Goal: Transaction & Acquisition: Obtain resource

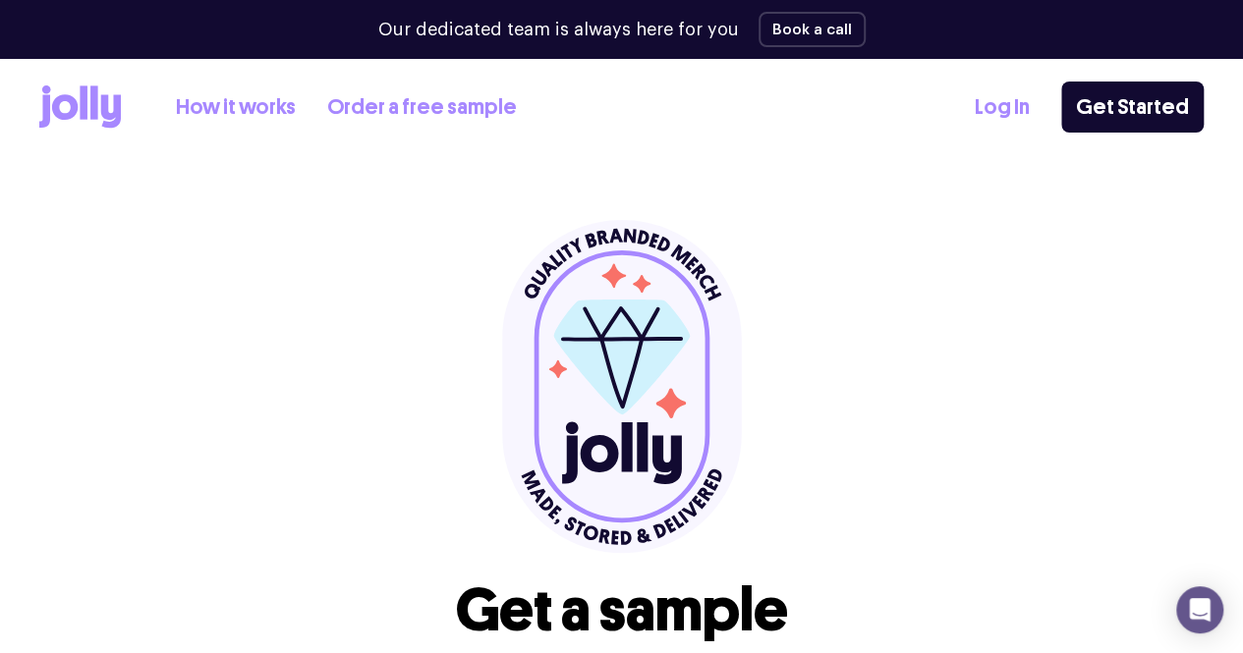
click at [283, 99] on link "How it works" at bounding box center [236, 107] width 120 height 32
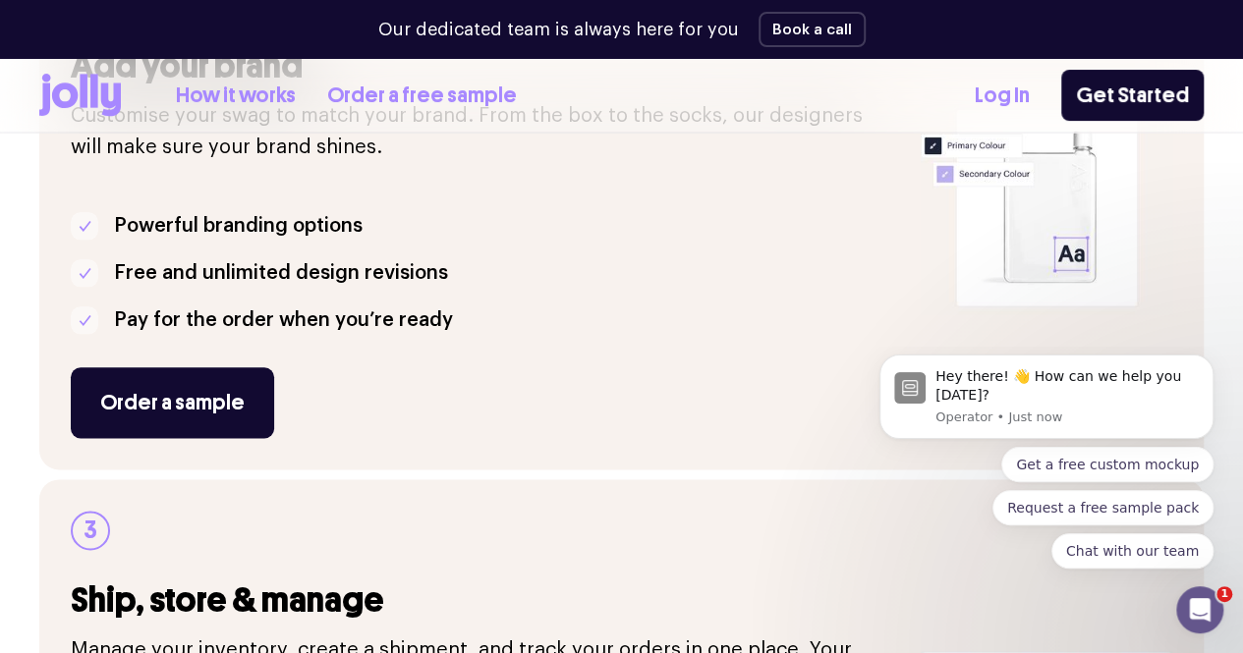
scroll to position [982, 0]
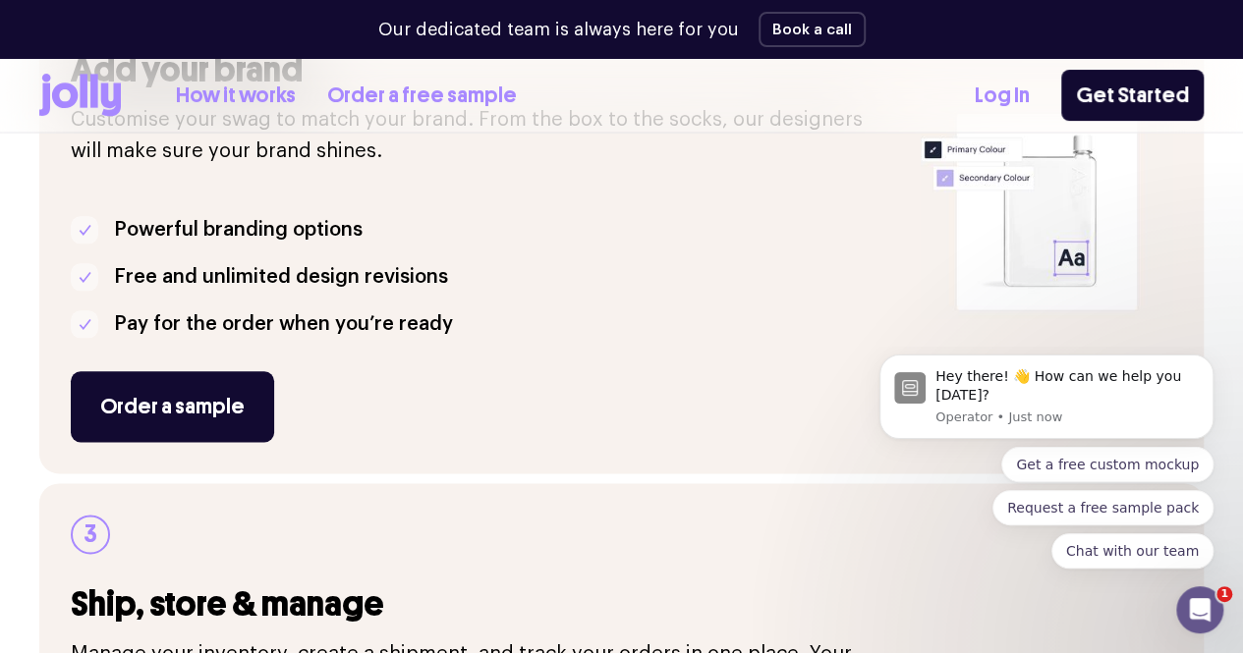
click at [476, 100] on link "Order a free sample" at bounding box center [422, 96] width 190 height 32
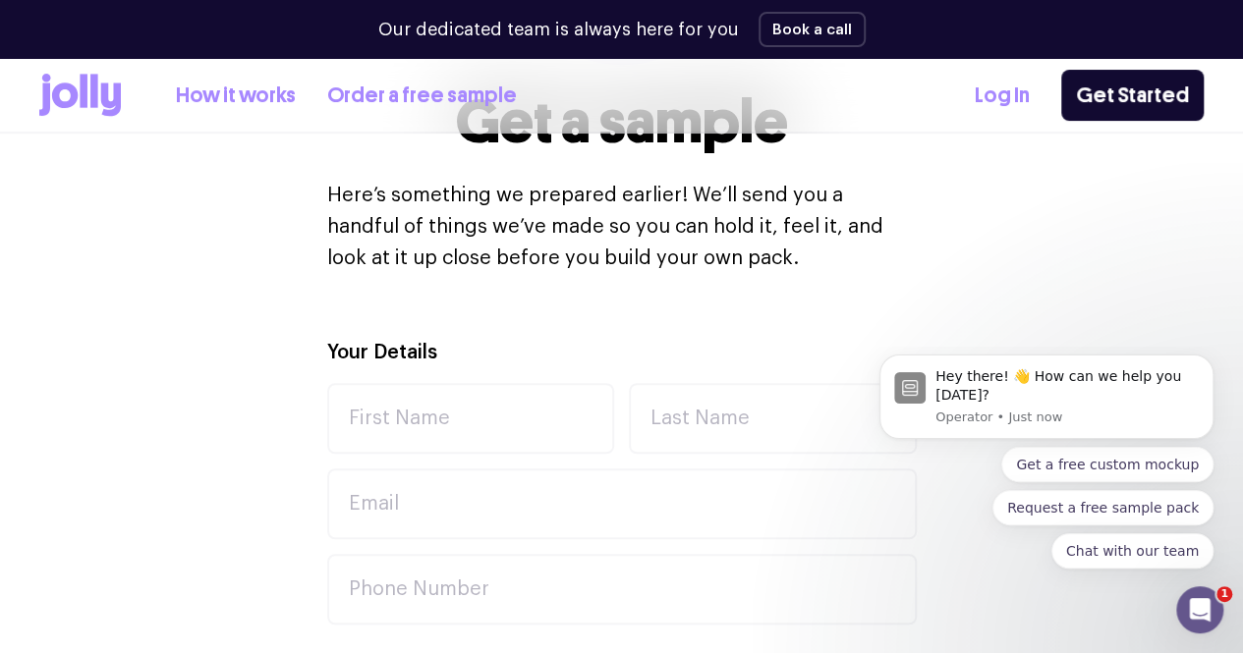
scroll to position [589, 0]
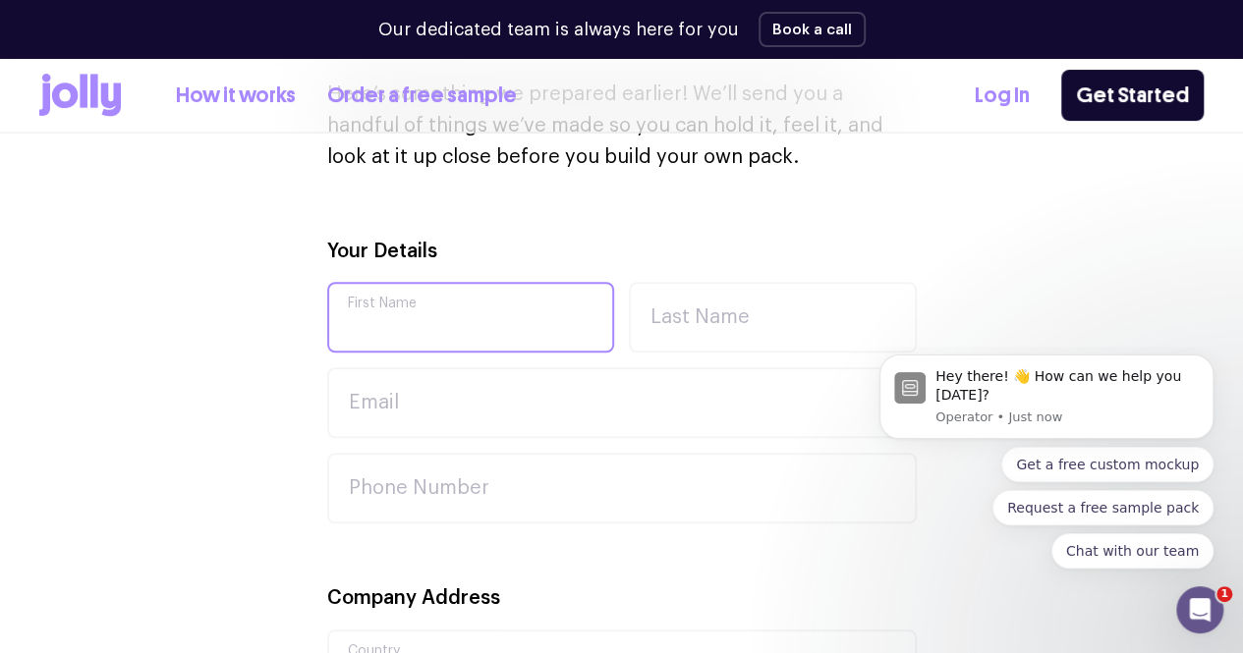
click at [411, 311] on input "First Name" at bounding box center [471, 317] width 288 height 71
type input "Asif"
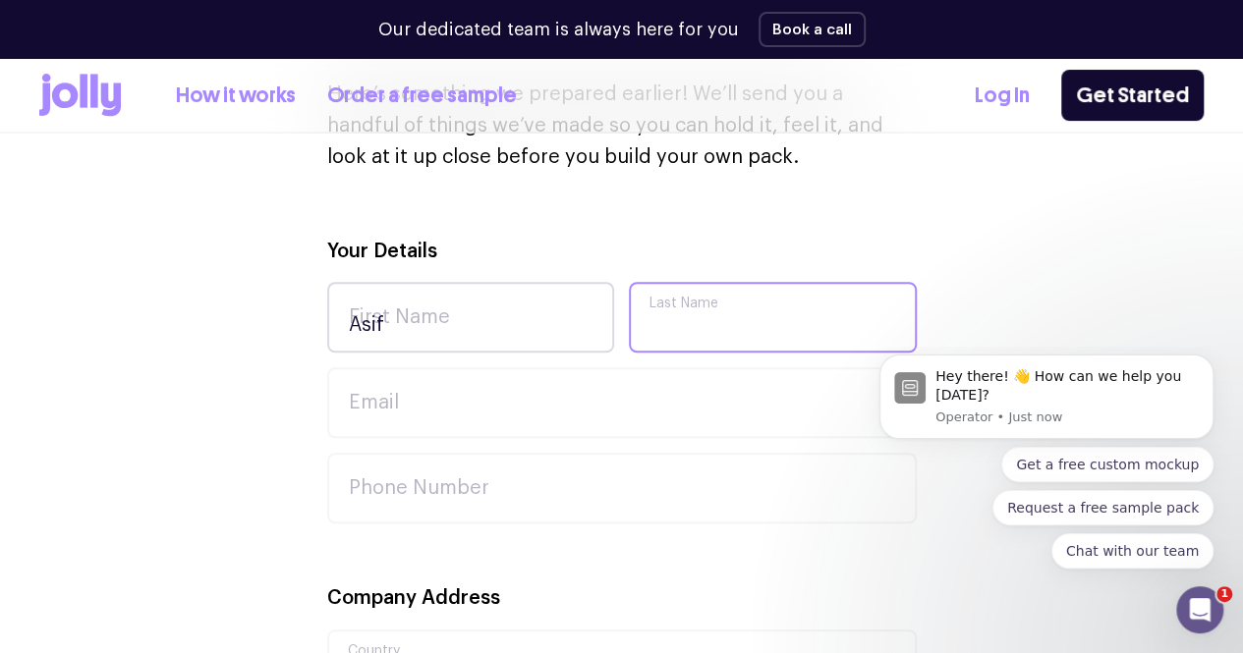
type input "[PERSON_NAME]"
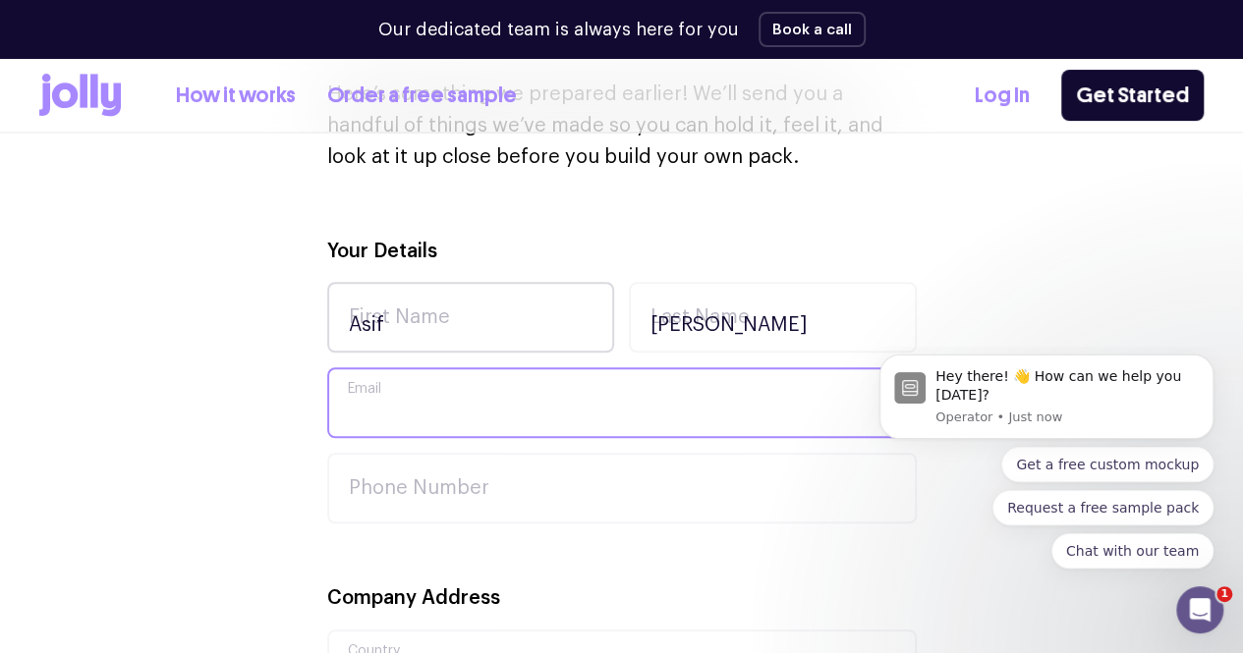
type input "[EMAIL_ADDRESS][DOMAIN_NAME]"
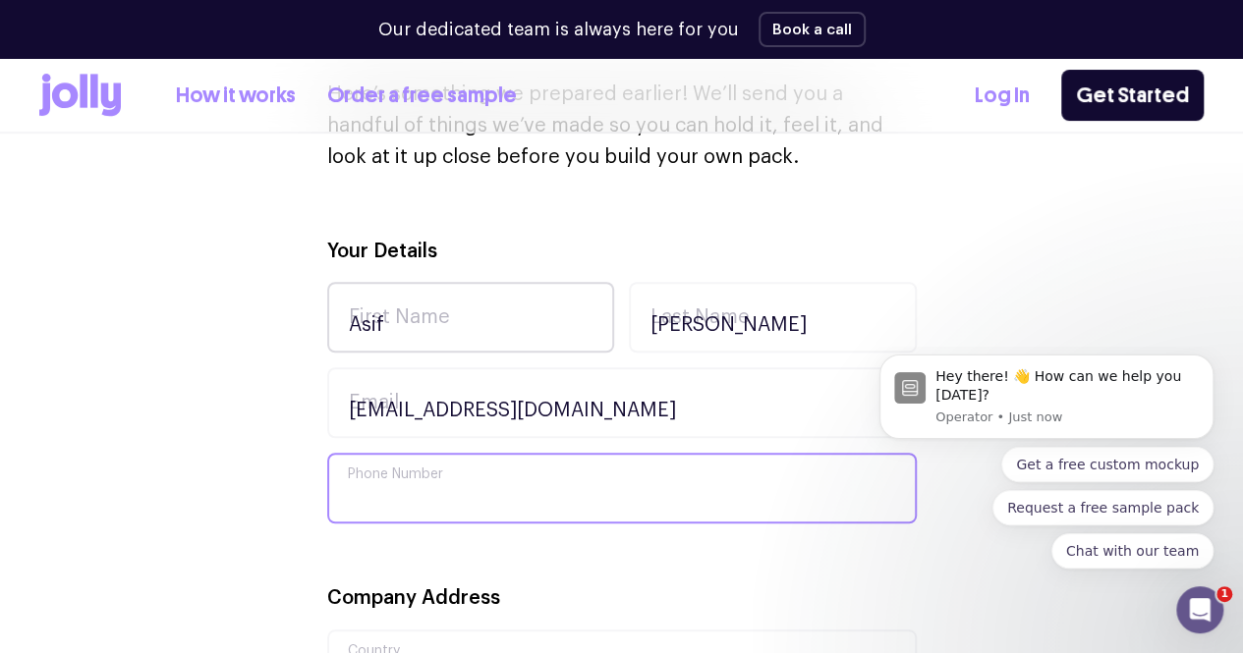
type input "0413172446"
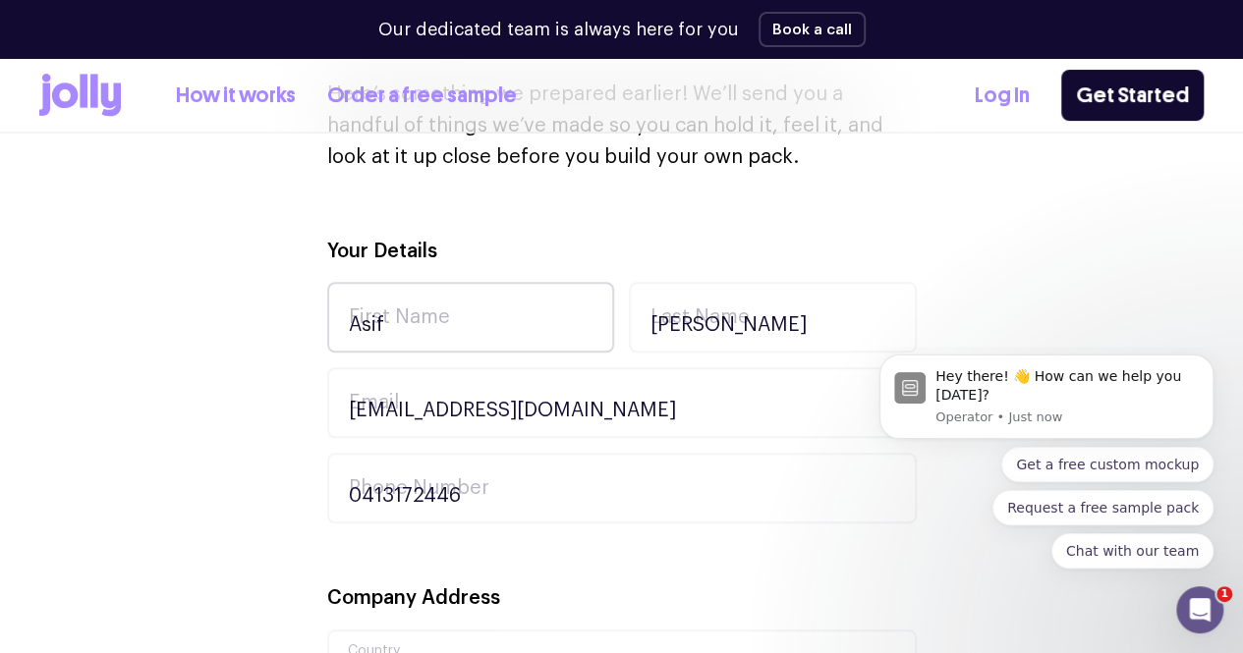
type input "43 oldbridge bvd, [PERSON_NAME] views"
type input "[PERSON_NAME]"
type input "3338"
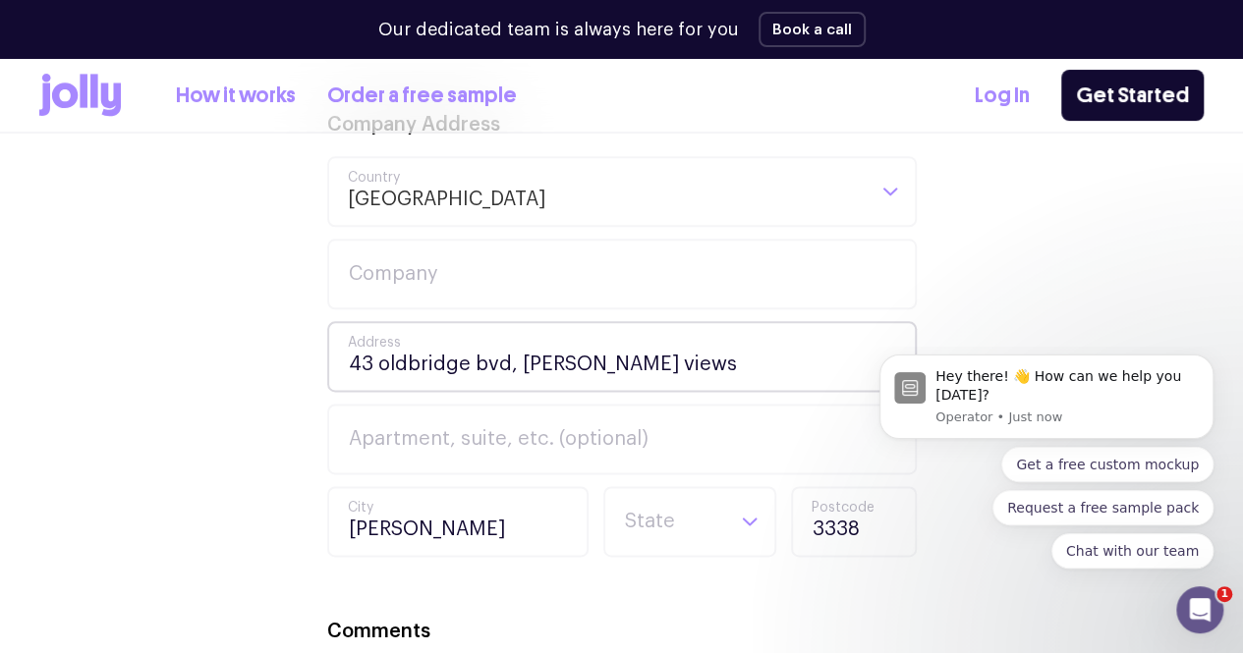
scroll to position [1080, 0]
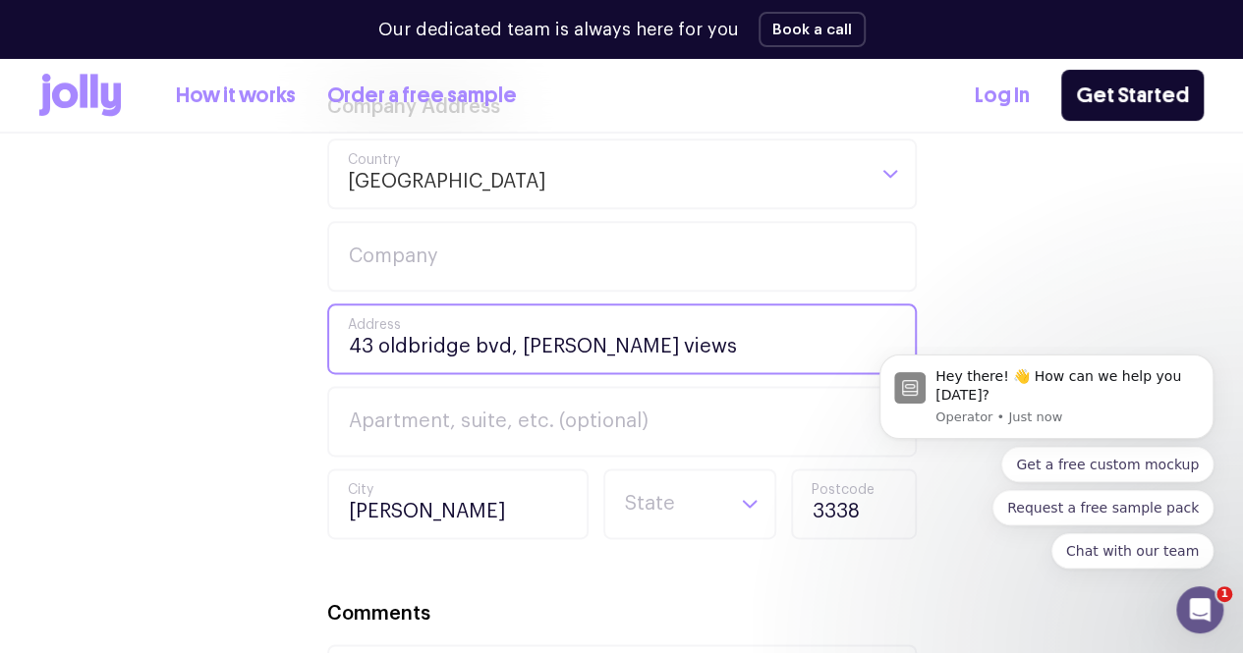
click at [615, 360] on input "43 oldbridge bvd, [PERSON_NAME] views" at bounding box center [621, 339] width 589 height 71
drag, startPoint x: 637, startPoint y: 357, endPoint x: 305, endPoint y: 393, distance: 334.0
click at [305, 393] on div "Your Details [PERSON_NAME] First Name [PERSON_NAME] Last Name [EMAIL_ADDRESS][D…" at bounding box center [621, 387] width 1164 height 1285
type input "[STREET_ADDRESS][PERSON_NAME][PERSON_NAME]"
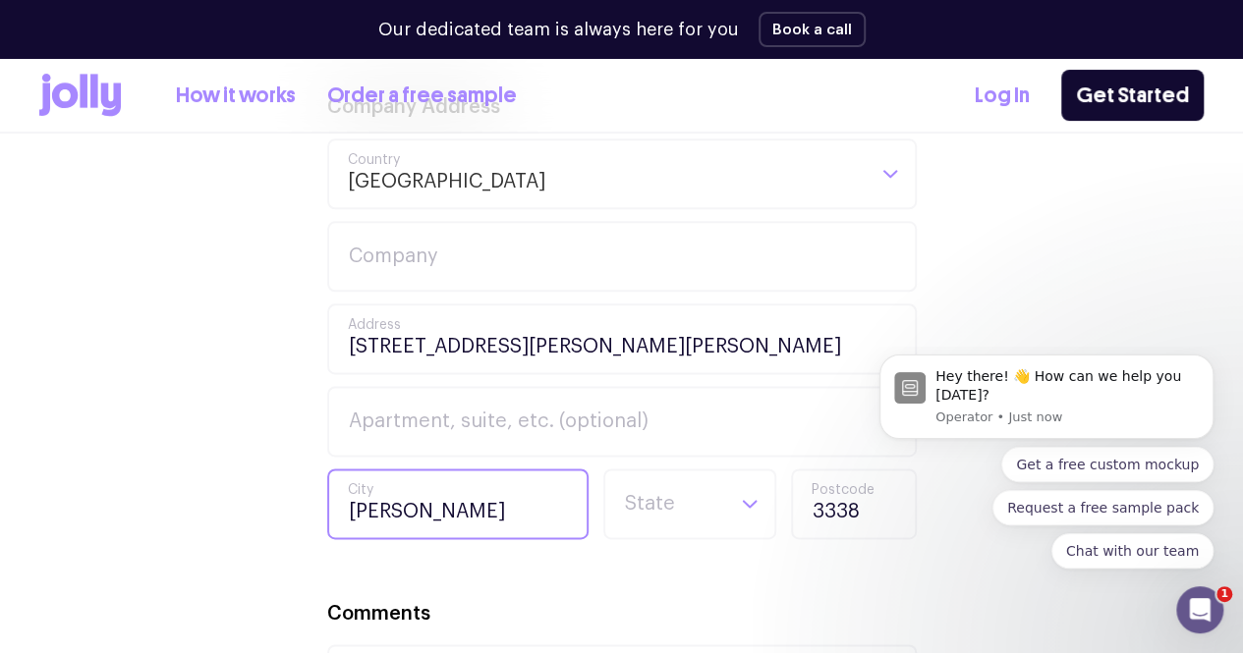
click at [494, 525] on input "[PERSON_NAME]" at bounding box center [457, 504] width 261 height 71
type input "[PERSON_NAME] Views"
click at [510, 537] on input "[PERSON_NAME] Views" at bounding box center [457, 504] width 261 height 71
click at [585, 588] on div "Your Details [PERSON_NAME] First Name [PERSON_NAME] Last Name [EMAIL_ADDRESS][D…" at bounding box center [621, 263] width 589 height 1037
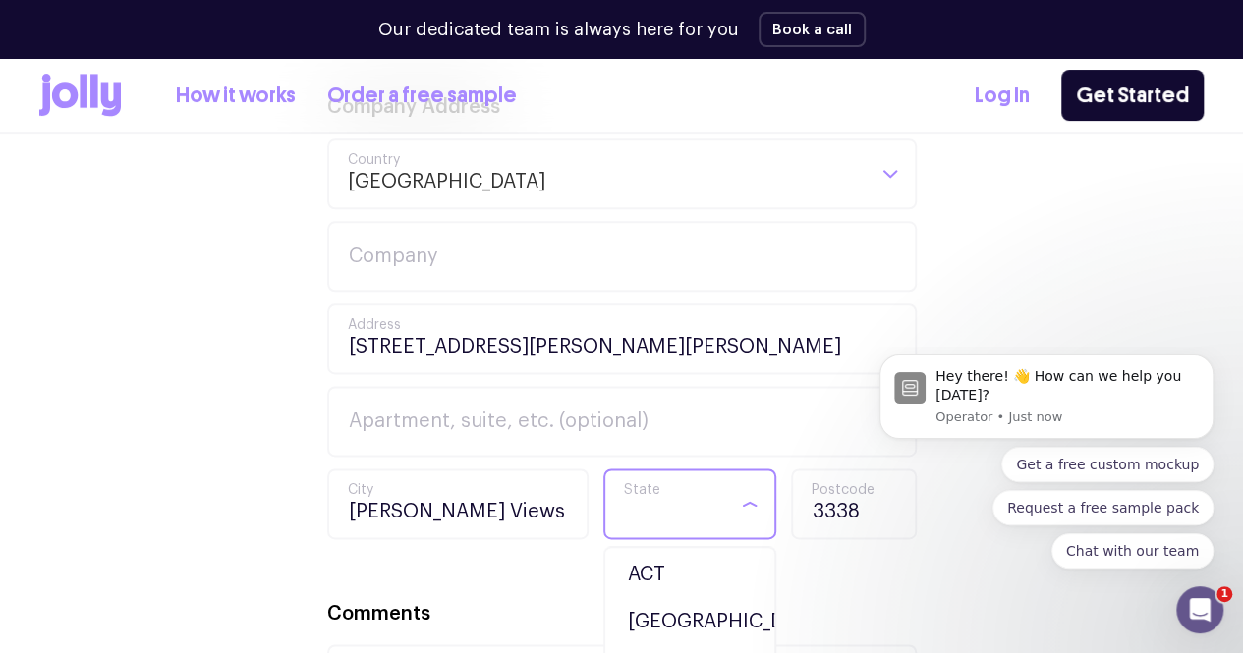
click at [744, 513] on icon "Search for option" at bounding box center [750, 504] width 18 height 18
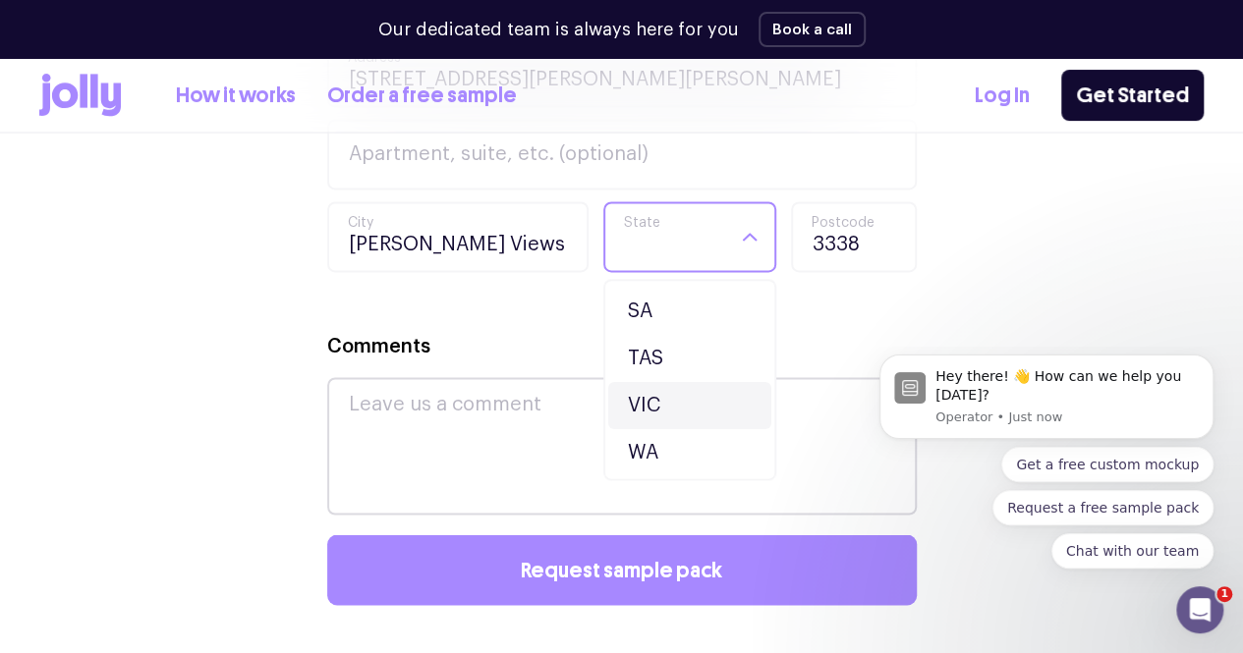
scroll to position [1375, 0]
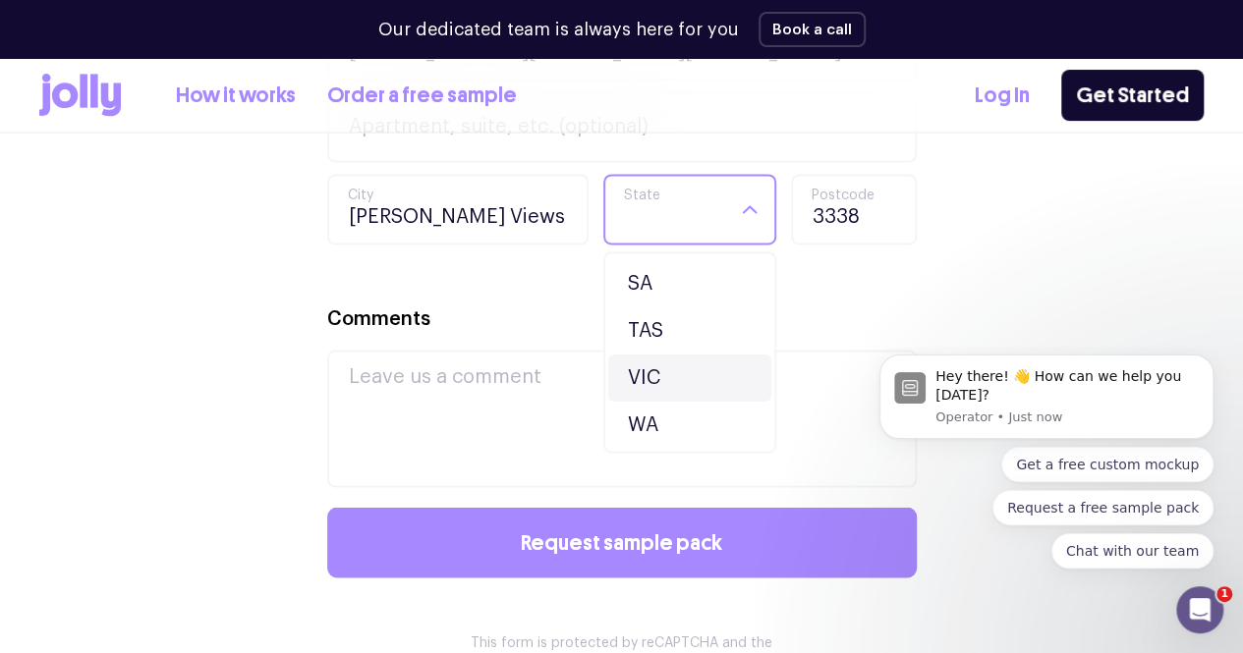
click at [652, 387] on li "VIC" at bounding box center [689, 378] width 163 height 47
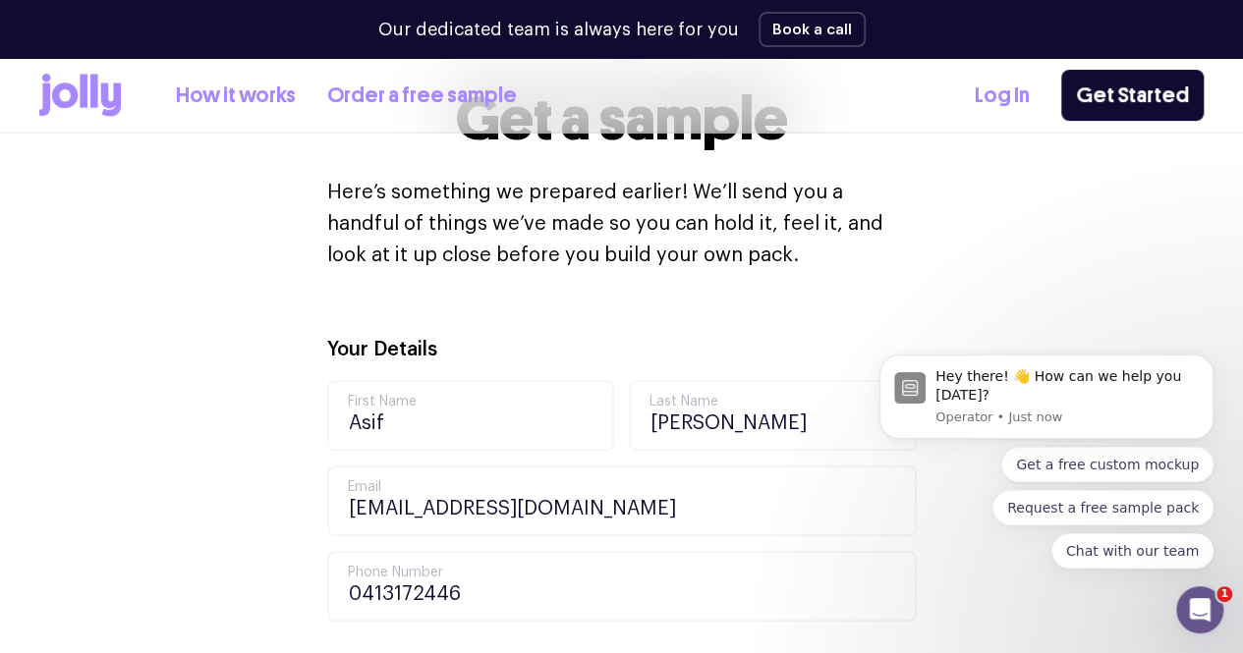
scroll to position [295, 0]
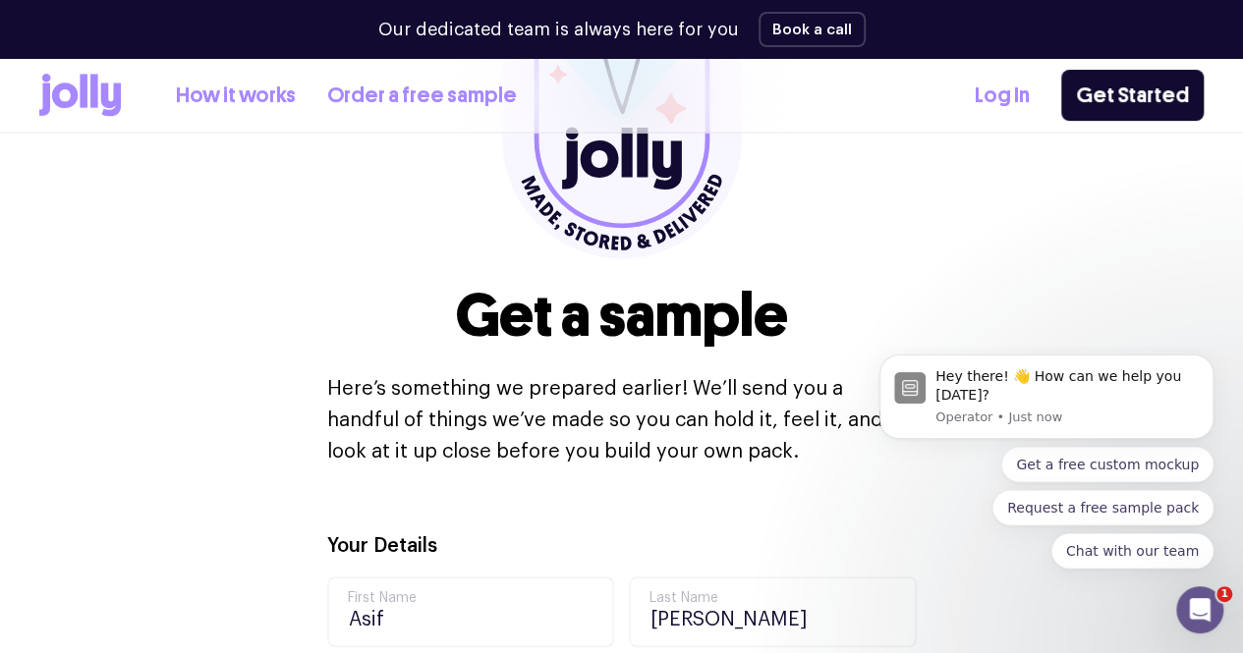
drag, startPoint x: 138, startPoint y: 101, endPoint x: 71, endPoint y: 101, distance: 66.8
click at [71, 101] on div "How it works Order a free sample" at bounding box center [277, 95] width 477 height 43
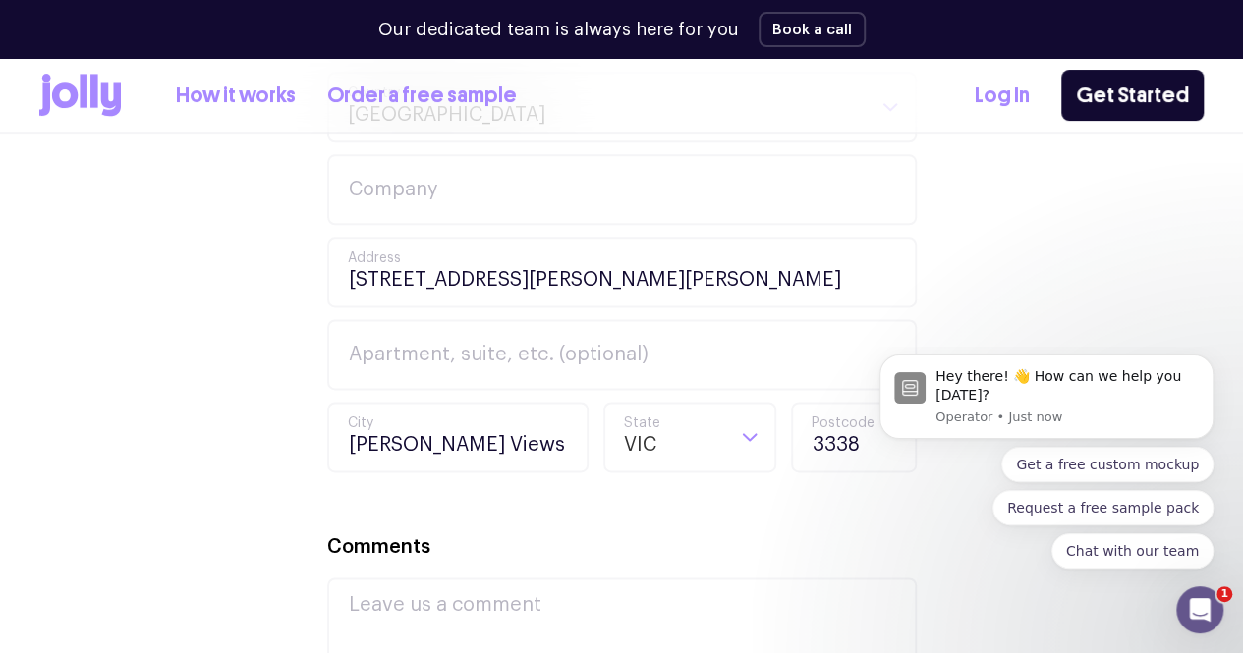
scroll to position [1179, 0]
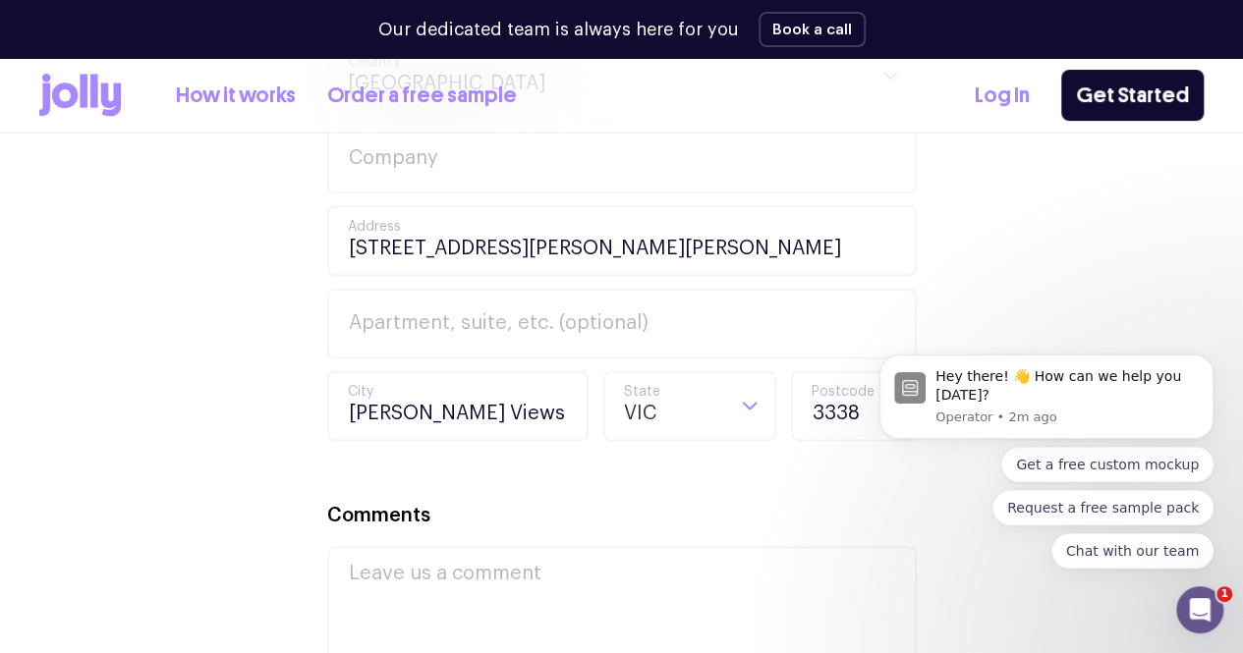
click at [301, 402] on div "Your Details [PERSON_NAME] First Name [PERSON_NAME] Last Name [EMAIL_ADDRESS][D…" at bounding box center [621, 288] width 1164 height 1285
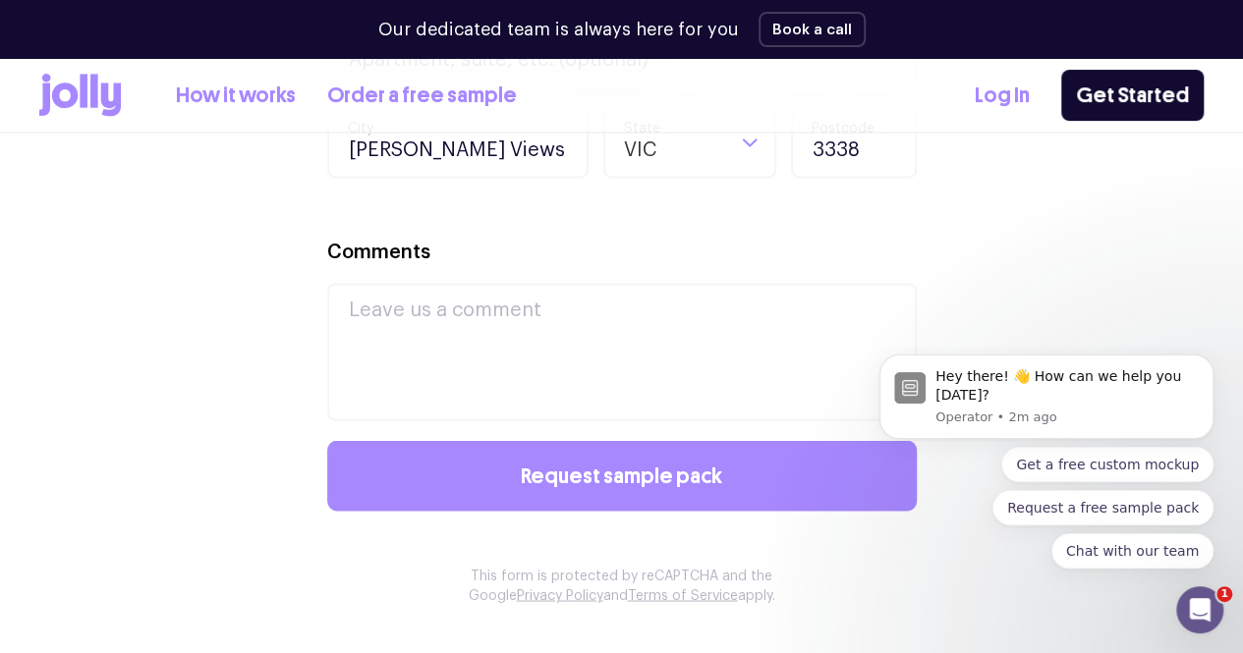
scroll to position [1572, 0]
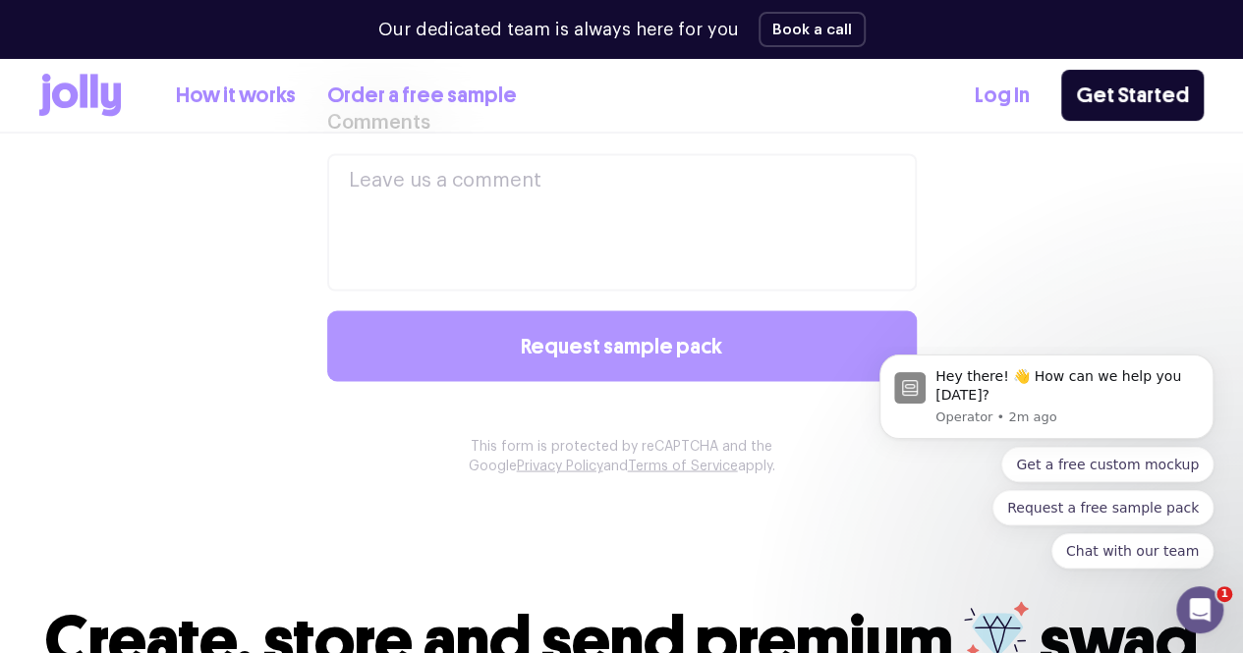
click at [418, 371] on button "Request sample pack" at bounding box center [621, 345] width 589 height 71
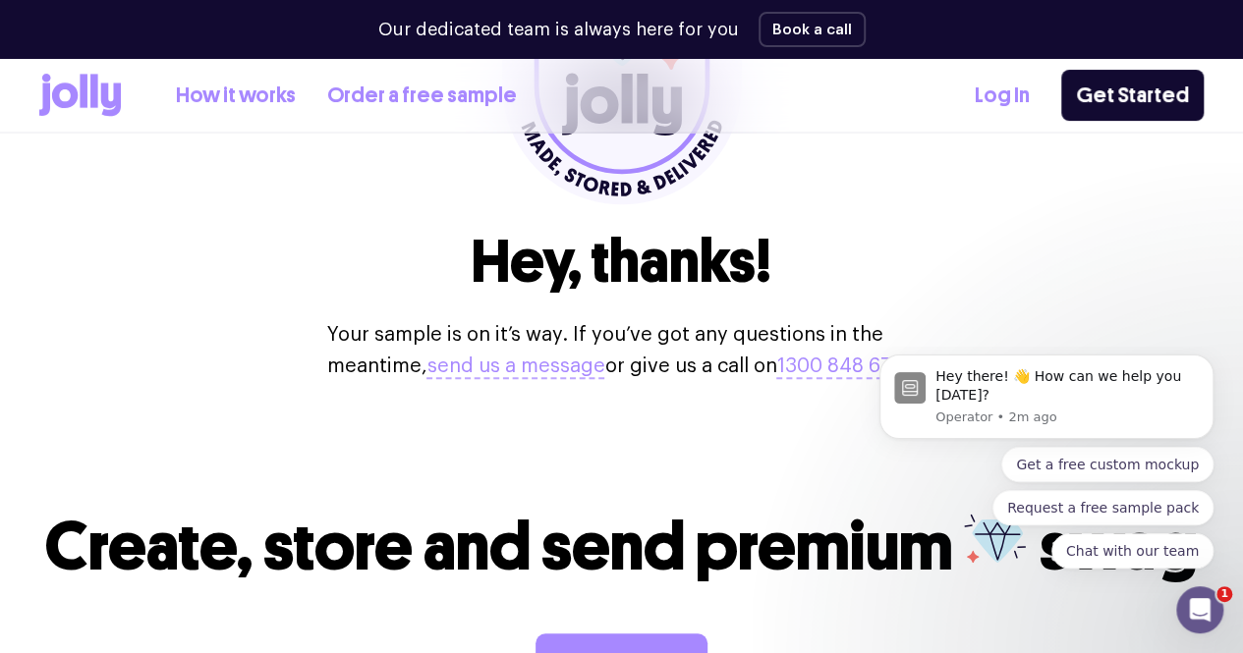
scroll to position [295, 0]
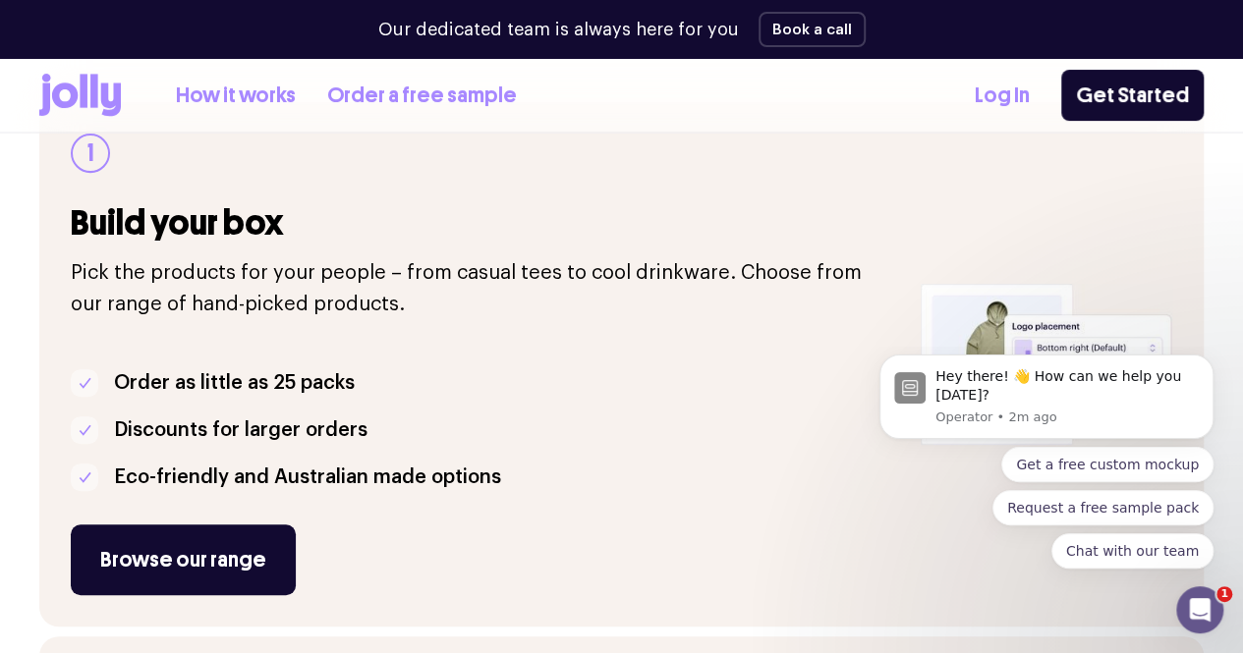
scroll to position [982, 0]
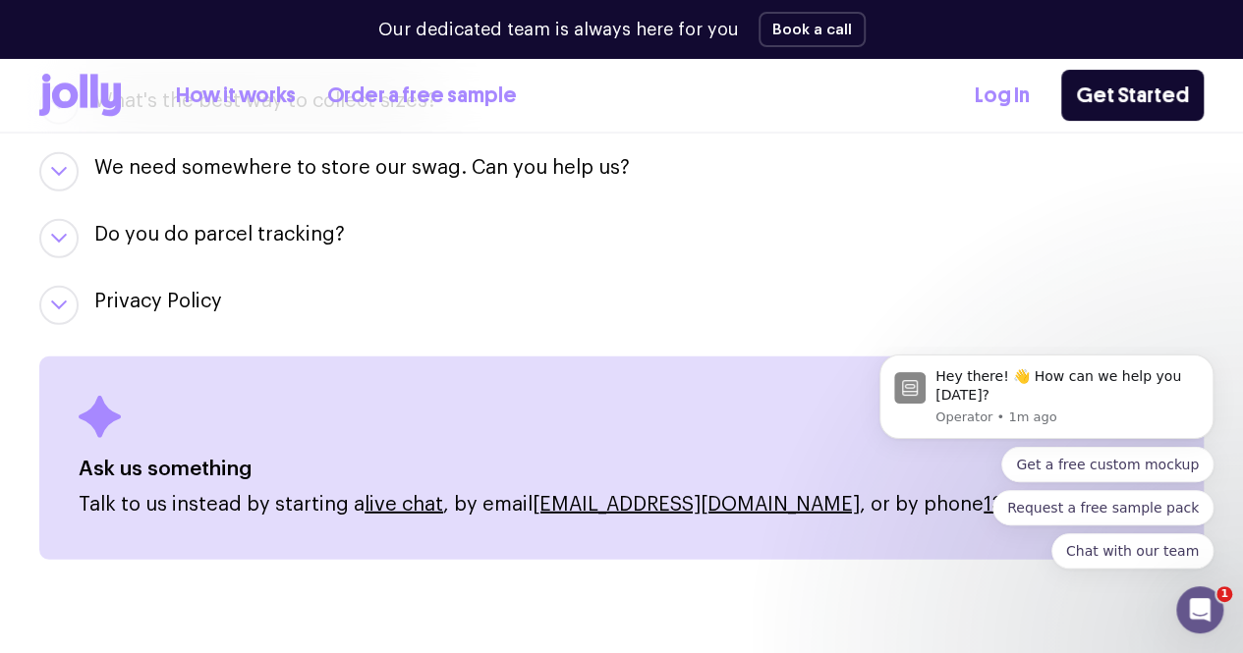
scroll to position [2613, 0]
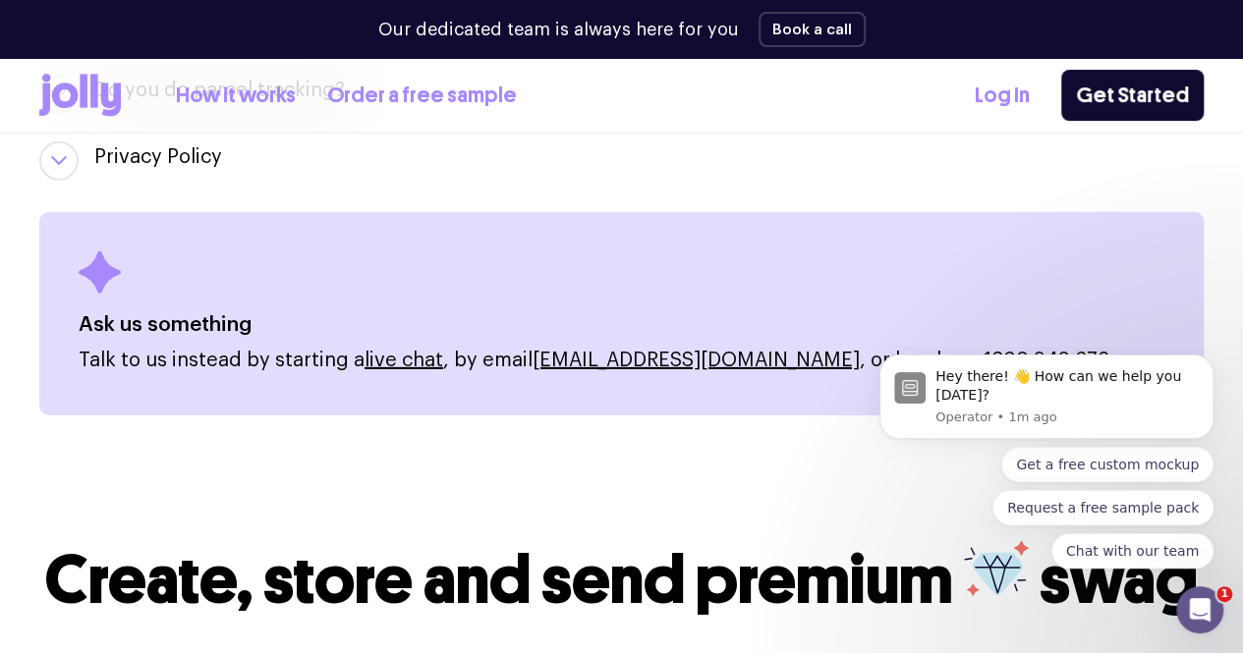
scroll to position [2907, 0]
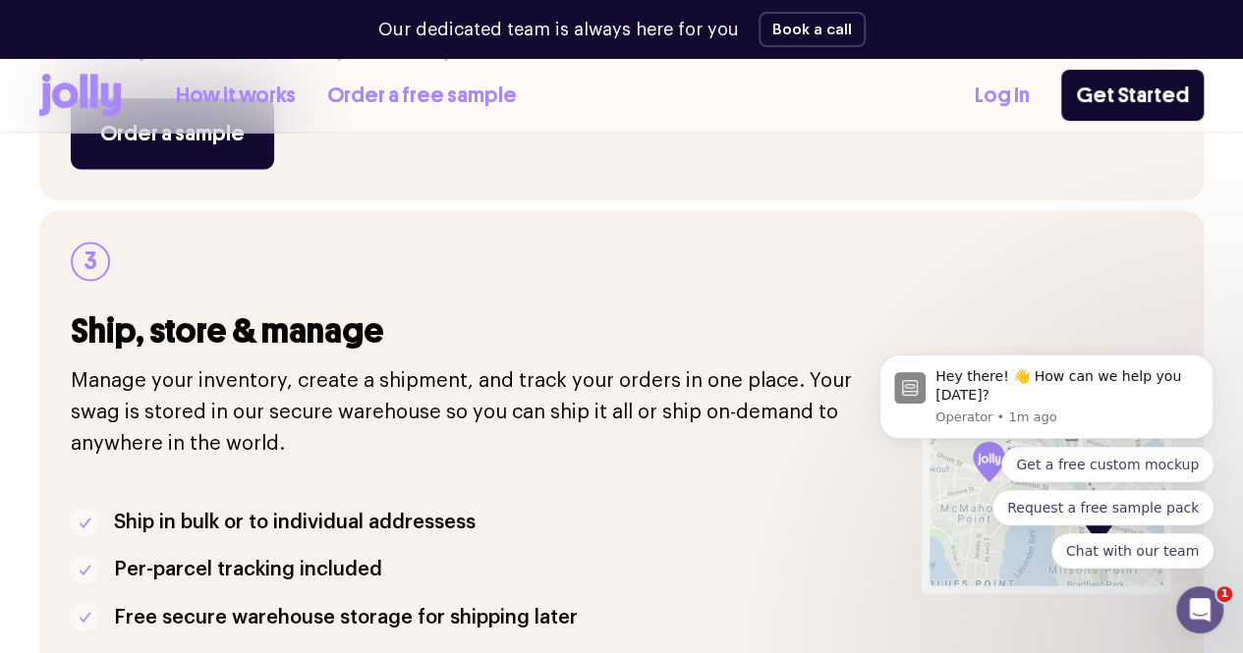
scroll to position [1041, 0]
